Goal: Task Accomplishment & Management: Manage account settings

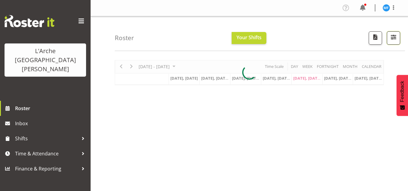
click at [392, 40] on span "button" at bounding box center [393, 37] width 8 height 8
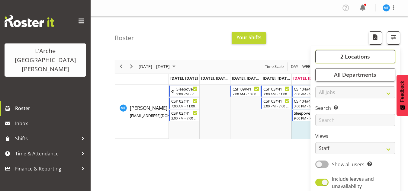
click at [359, 54] on span "2 Locations" at bounding box center [355, 56] width 30 height 7
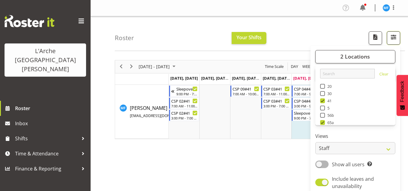
click at [391, 37] on span "button" at bounding box center [393, 37] width 8 height 8
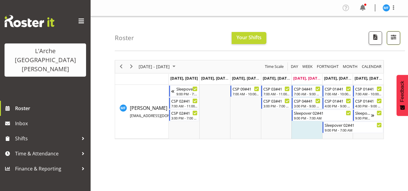
click at [391, 37] on span "button" at bounding box center [393, 37] width 8 height 8
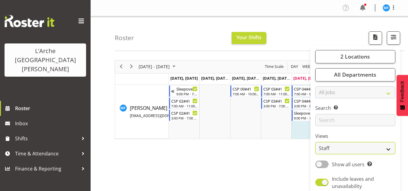
click at [345, 153] on select "Staff Role Shift - Horizontal Shift - Vertical Staff - Location" at bounding box center [355, 148] width 80 height 12
select select "shiftH"
click at [315, 142] on select "Staff Role Shift - Horizontal Shift - Vertical Staff - Location" at bounding box center [355, 148] width 80 height 12
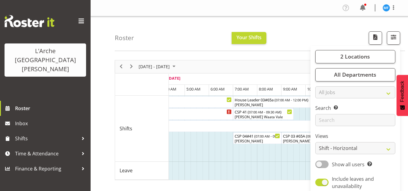
scroll to position [0, 2446]
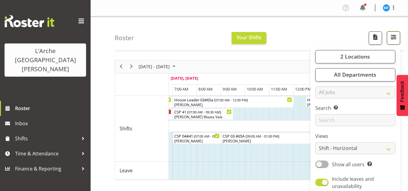
click at [390, 34] on span "button" at bounding box center [393, 37] width 8 height 8
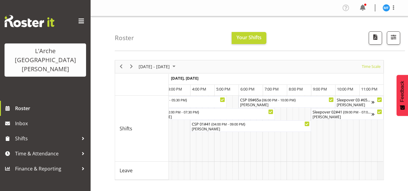
click at [380, 173] on td "Timeline Week of August 22, 2025" at bounding box center [380, 171] width 6 height 18
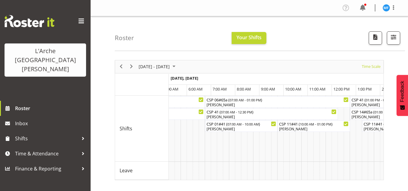
scroll to position [0, 3035]
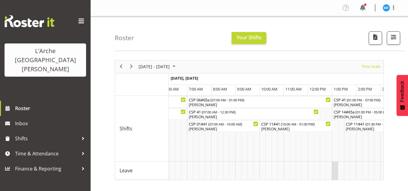
drag, startPoint x: 330, startPoint y: 179, endPoint x: 334, endPoint y: 179, distance: 4.2
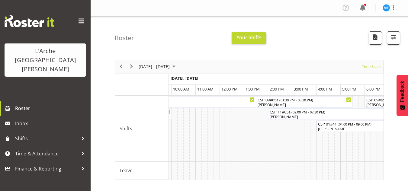
scroll to position [0, 3726]
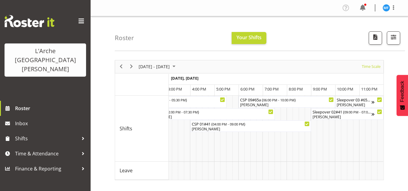
click at [393, 1] on div "Profile Log Out" at bounding box center [249, 8] width 317 height 16
click at [394, 5] on span at bounding box center [393, 7] width 7 height 7
click at [359, 34] on link "Log Out" at bounding box center [368, 31] width 58 height 11
